Goal: Information Seeking & Learning: Learn about a topic

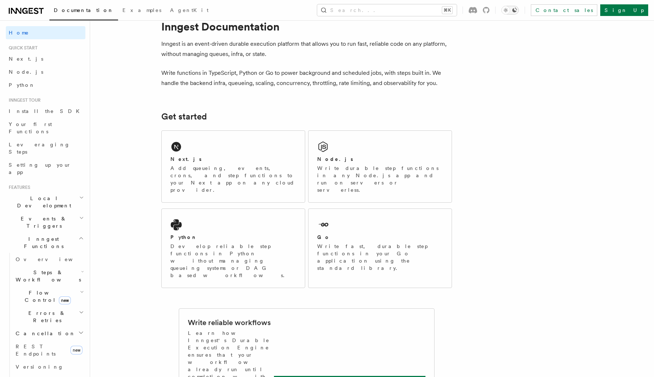
click at [510, 10] on icon "Toggle dark mode" at bounding box center [505, 10] width 7 height 7
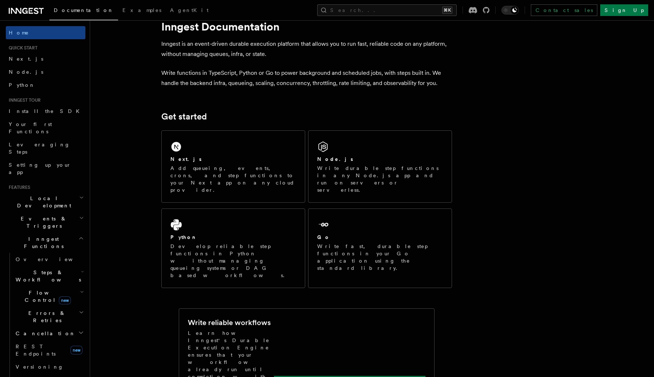
click at [27, 10] on icon at bounding box center [26, 11] width 35 height 9
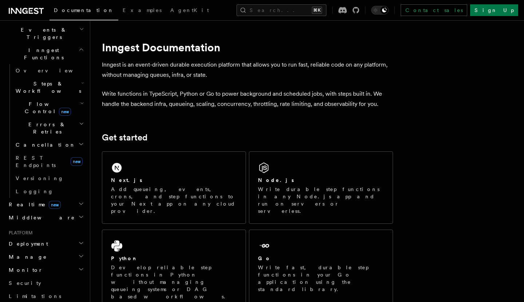
scroll to position [191, 0]
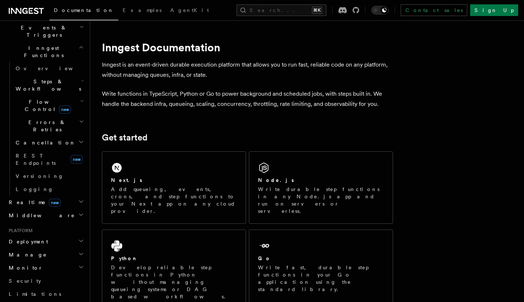
click at [36, 261] on h2 "Monitor" at bounding box center [46, 267] width 80 height 13
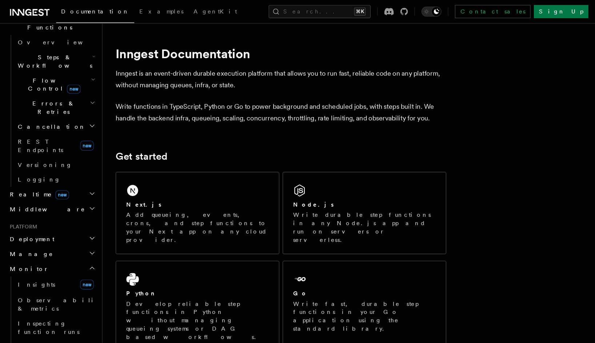
scroll to position [233, 0]
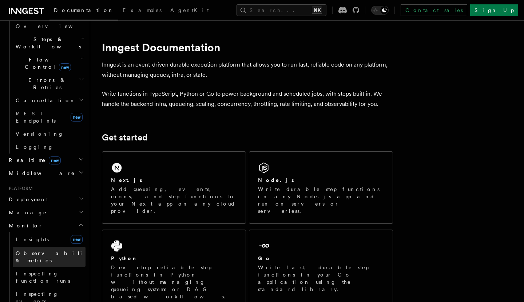
click at [35, 250] on span "Observability & metrics" at bounding box center [53, 256] width 75 height 13
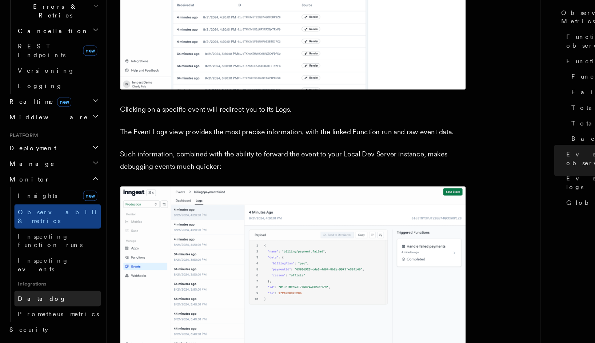
scroll to position [255, 0]
